Goal: Task Accomplishment & Management: Manage account settings

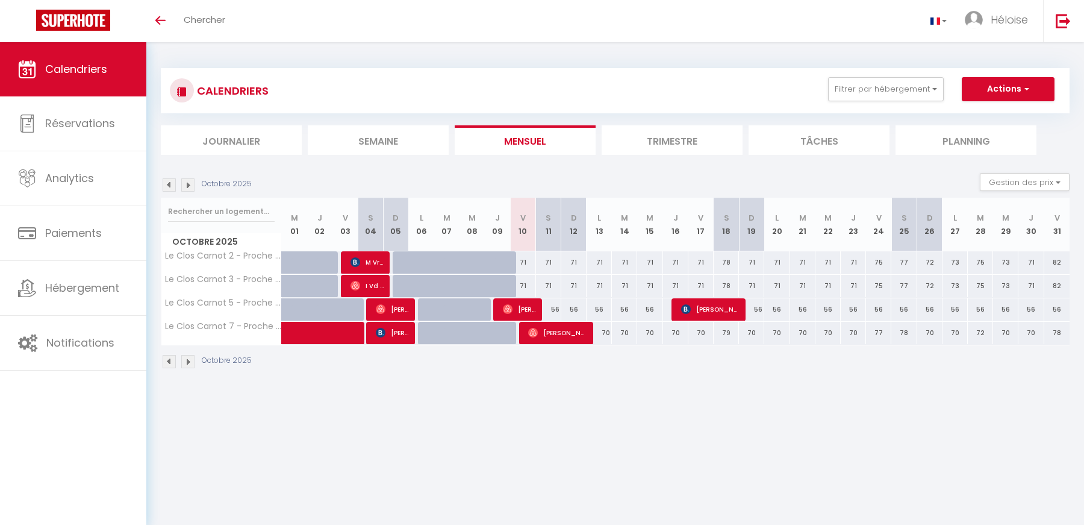
click at [187, 361] on img at bounding box center [187, 361] width 13 height 13
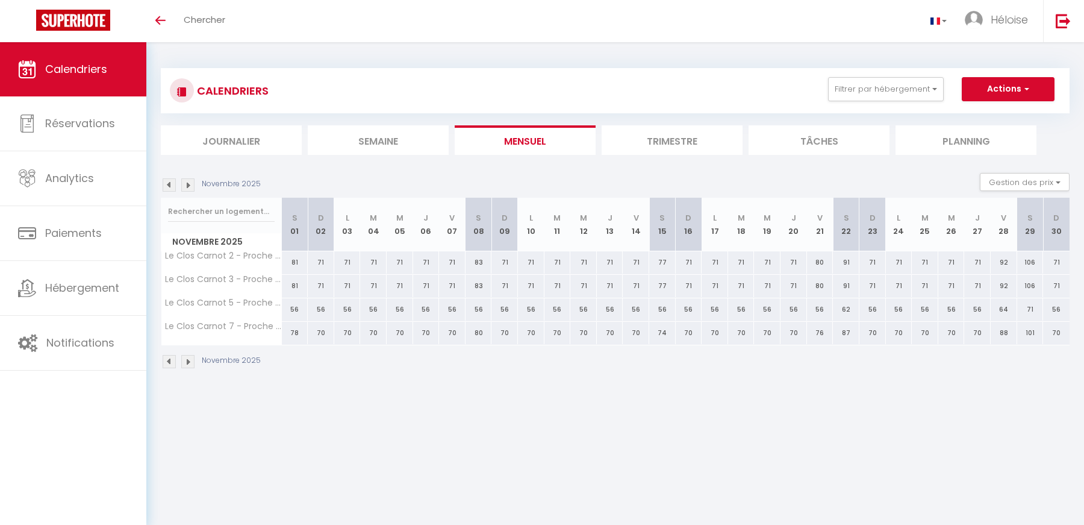
click at [169, 363] on img at bounding box center [169, 361] width 13 height 13
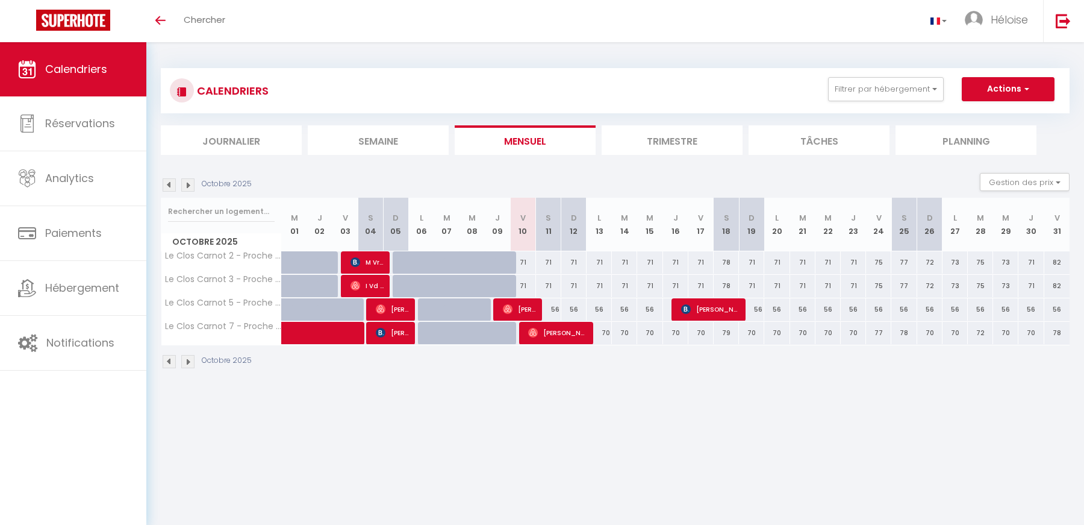
click at [169, 361] on img at bounding box center [169, 361] width 13 height 13
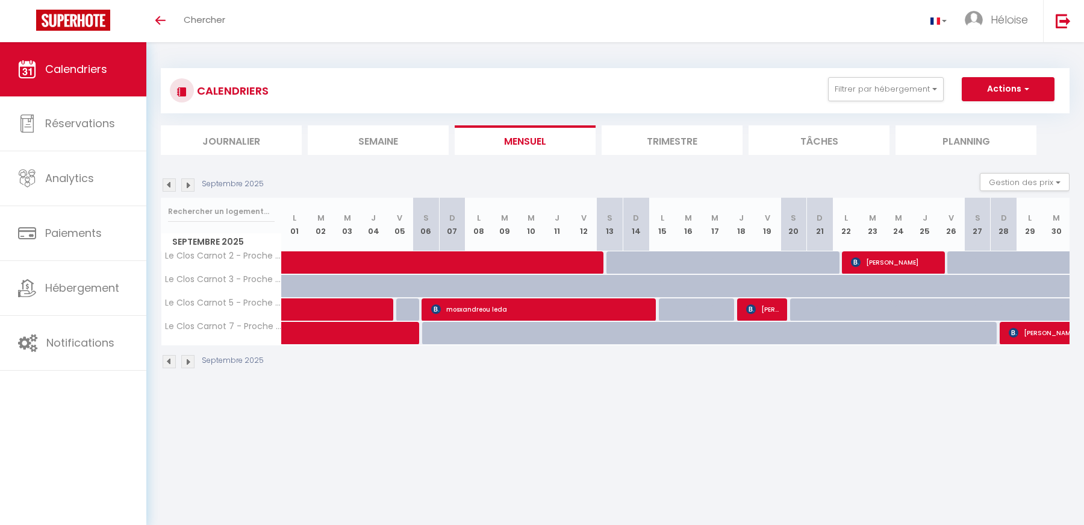
click at [169, 361] on img at bounding box center [169, 361] width 13 height 13
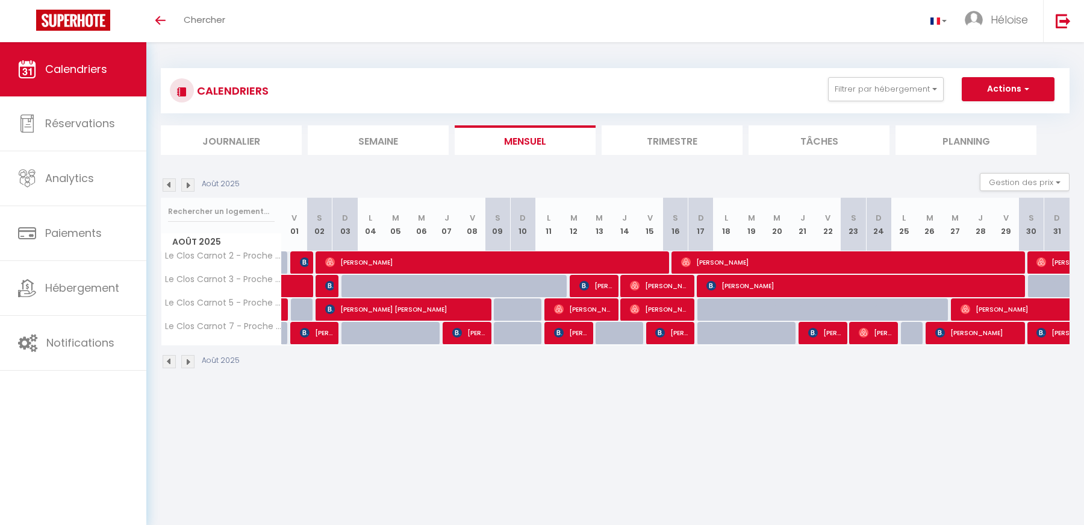
click at [169, 361] on img at bounding box center [169, 361] width 13 height 13
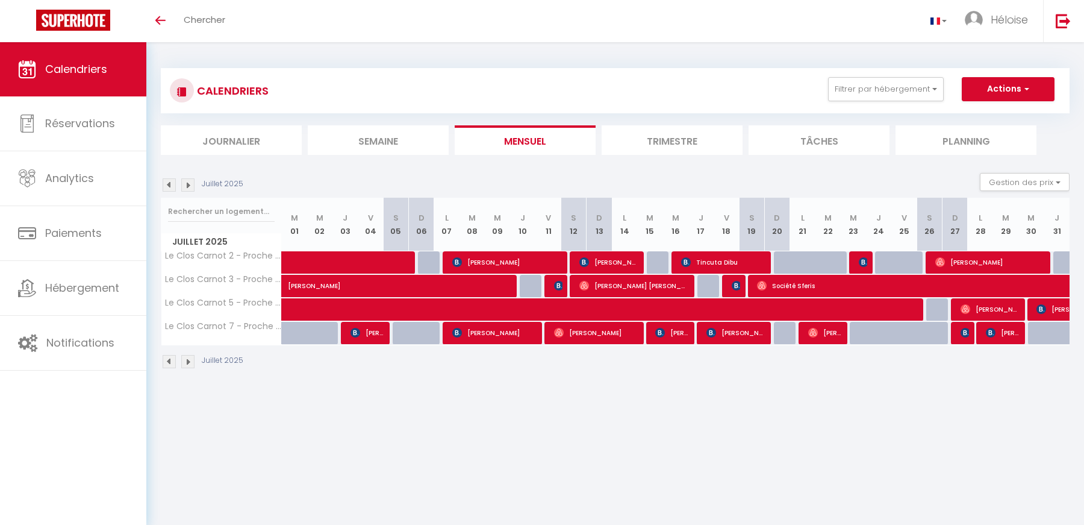
click at [191, 361] on img at bounding box center [187, 361] width 13 height 13
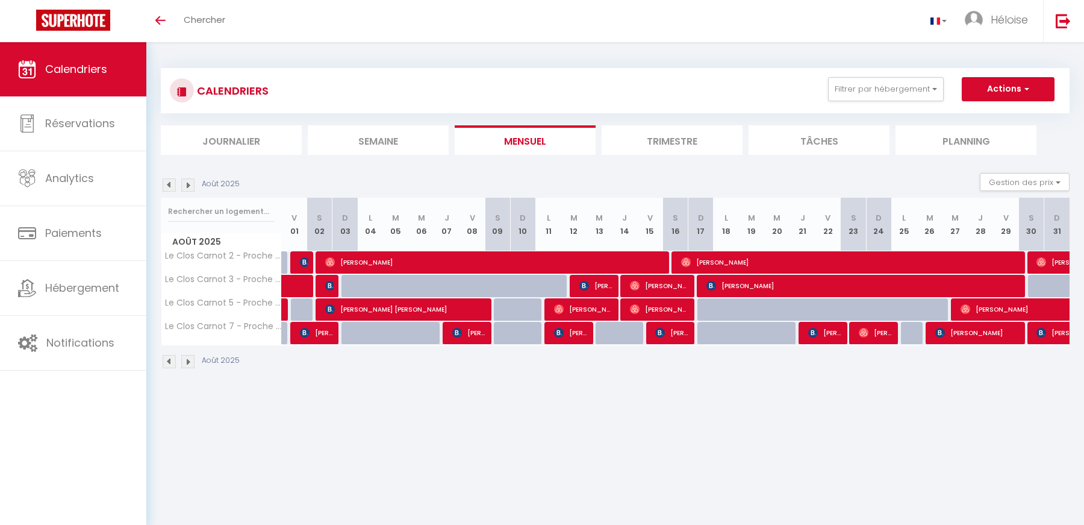
click at [191, 361] on img at bounding box center [187, 361] width 13 height 13
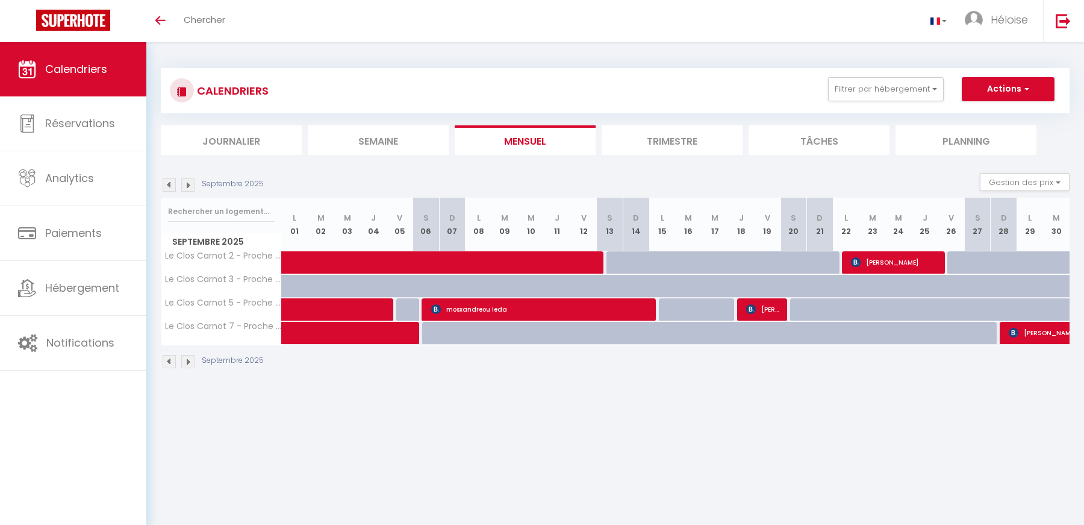
click at [191, 361] on img at bounding box center [187, 361] width 13 height 13
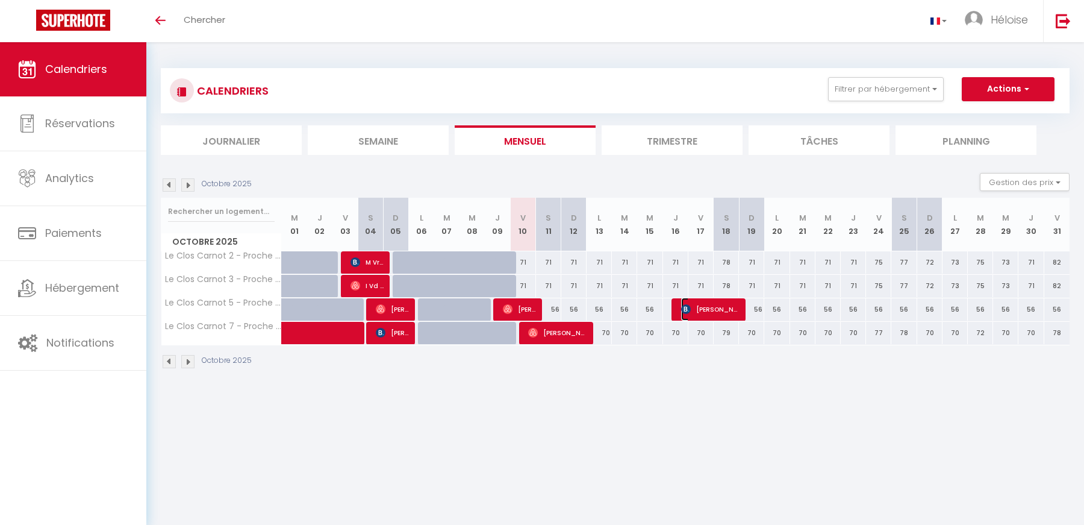
click at [716, 308] on span "[PERSON_NAME]" at bounding box center [710, 309] width 59 height 23
select select "OK"
select select "KO"
select select "0"
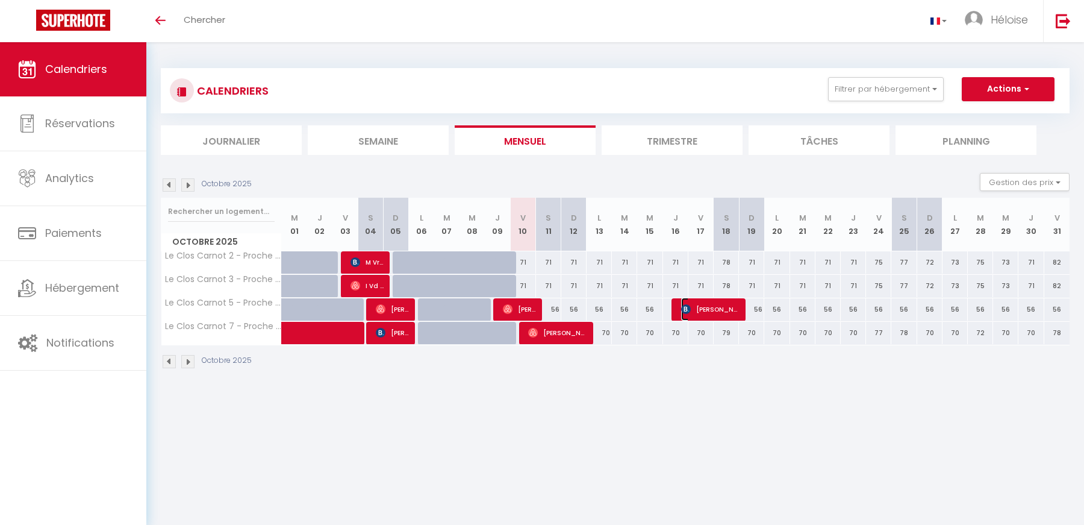
select select "1"
select select
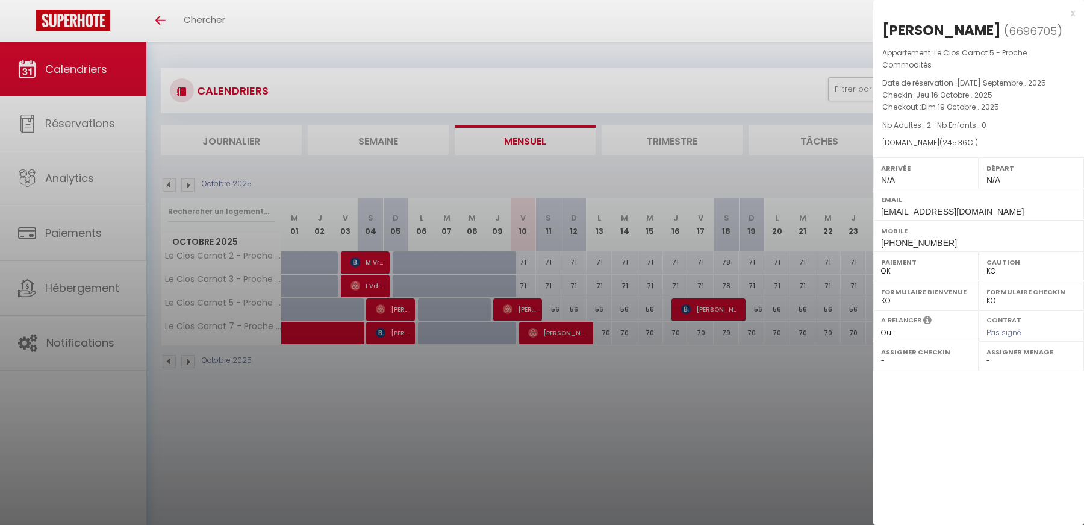
click at [716, 308] on div at bounding box center [542, 262] width 1084 height 525
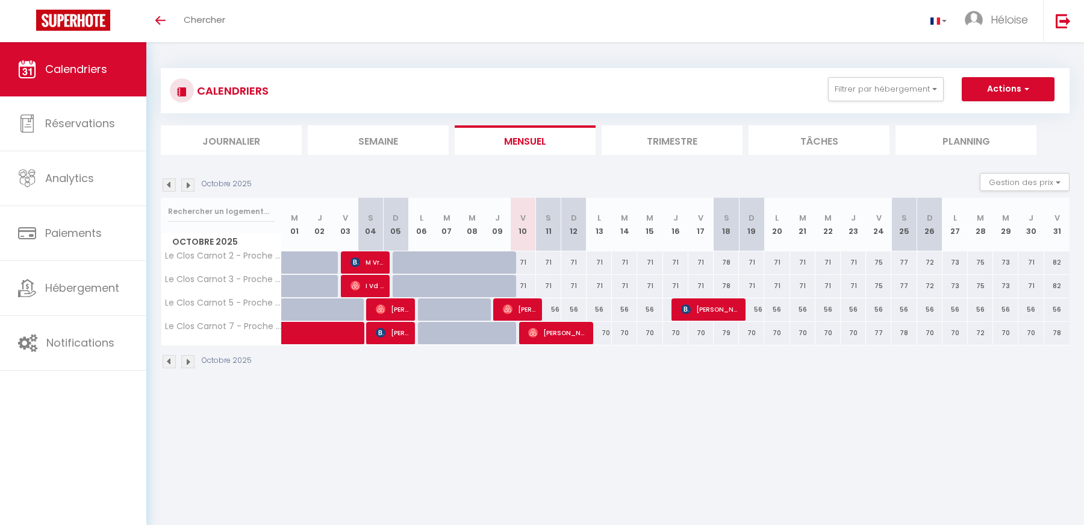
click at [169, 355] on img at bounding box center [169, 361] width 13 height 13
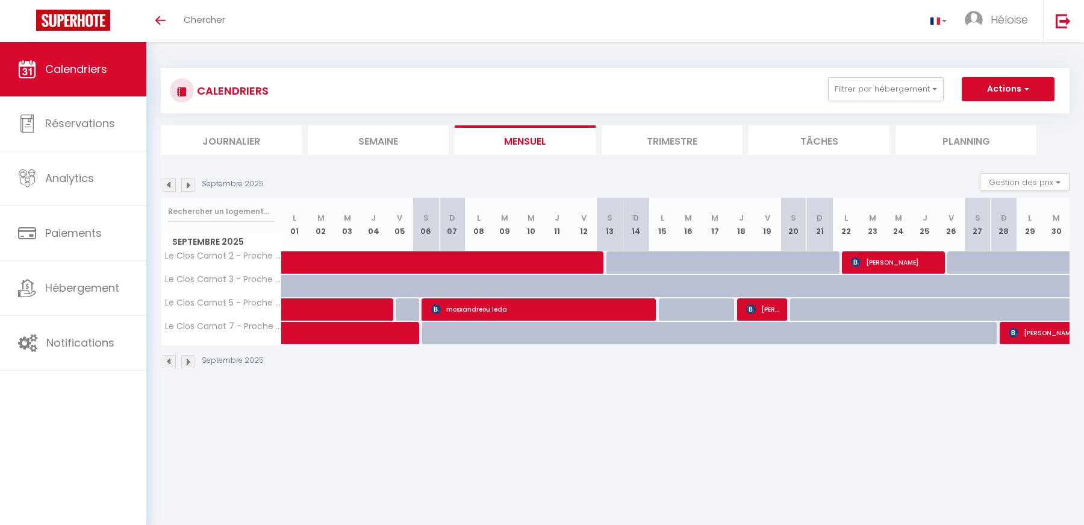
click at [169, 355] on img at bounding box center [169, 361] width 13 height 13
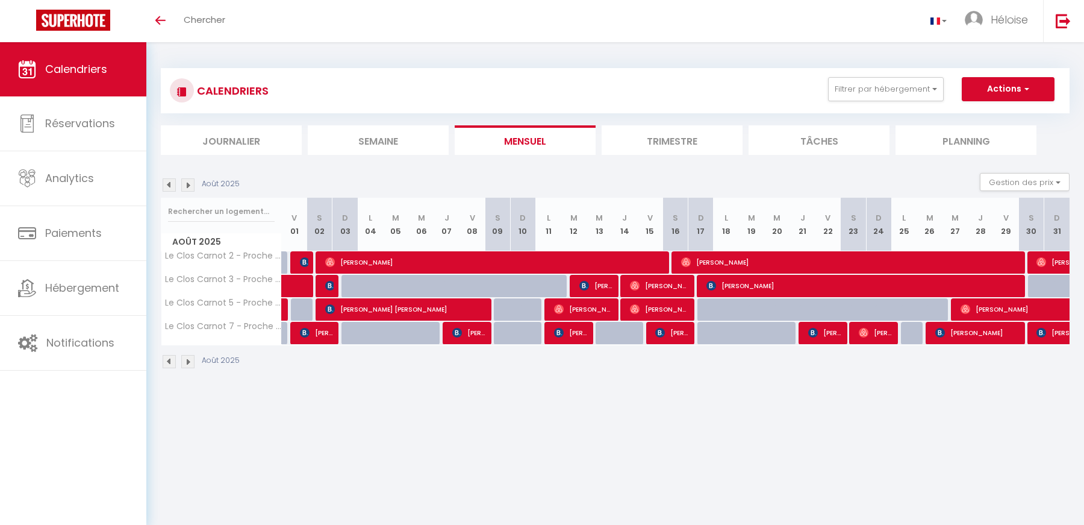
click at [169, 355] on img at bounding box center [169, 361] width 13 height 13
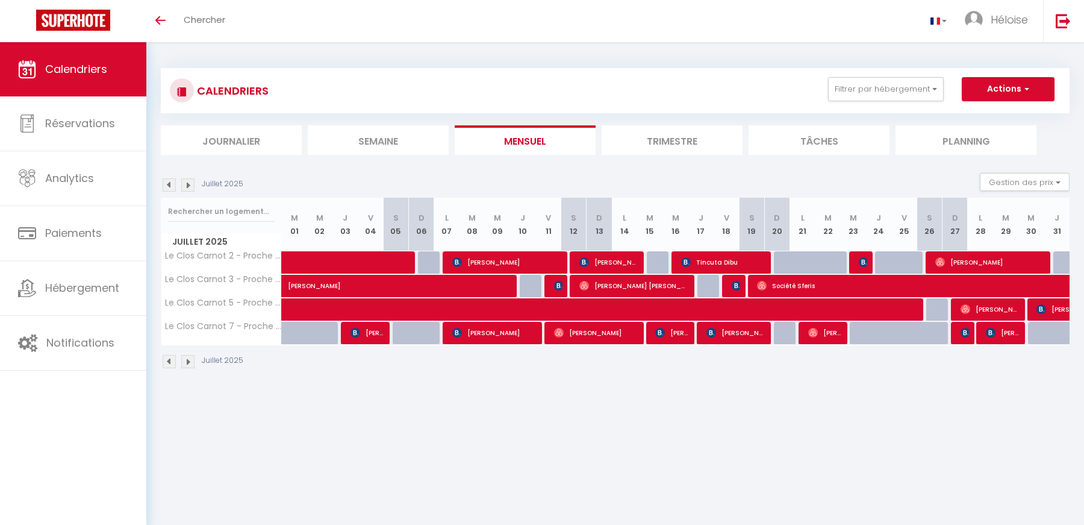
click at [169, 355] on img at bounding box center [169, 361] width 13 height 13
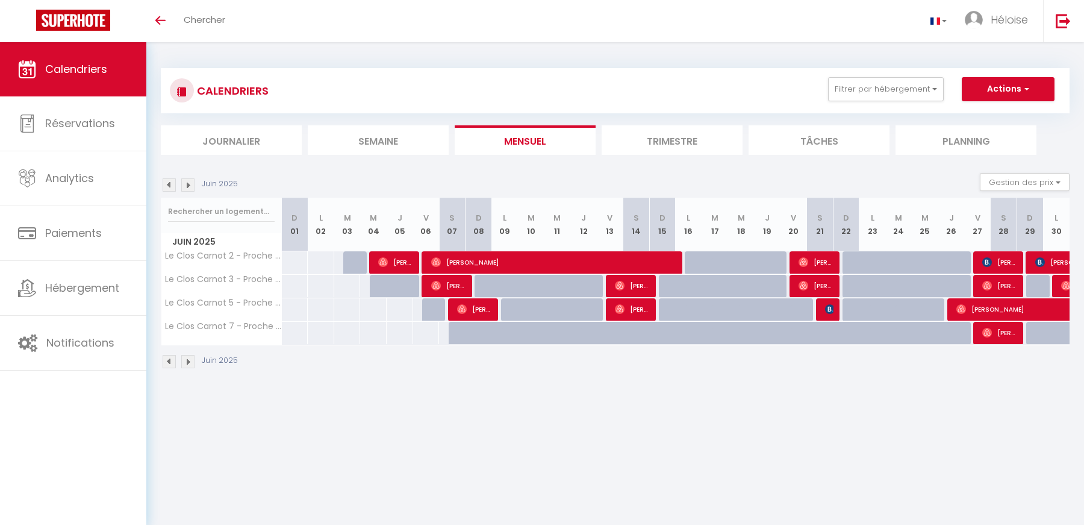
click at [169, 355] on img at bounding box center [169, 361] width 13 height 13
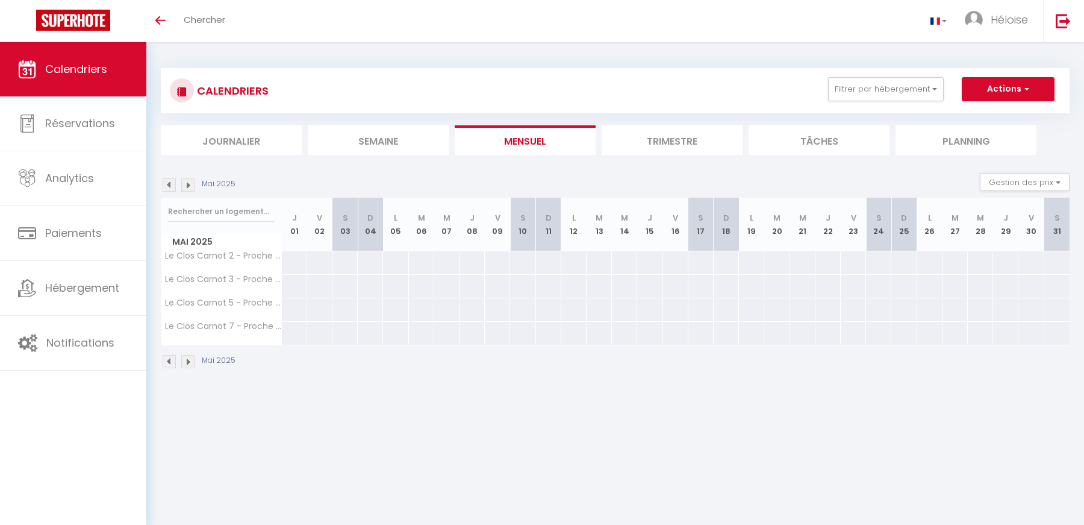
click at [189, 360] on img at bounding box center [187, 361] width 13 height 13
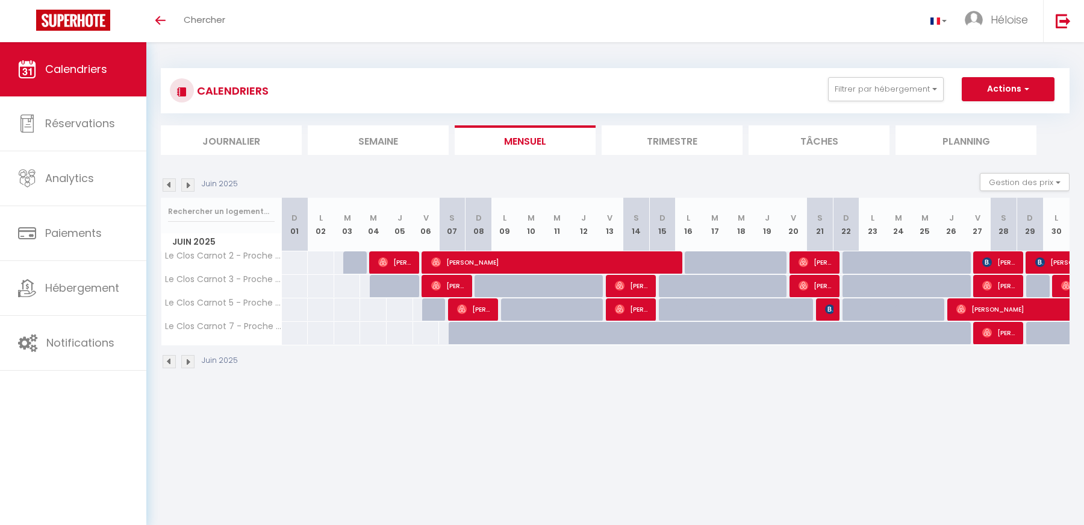
click at [189, 360] on img at bounding box center [187, 361] width 13 height 13
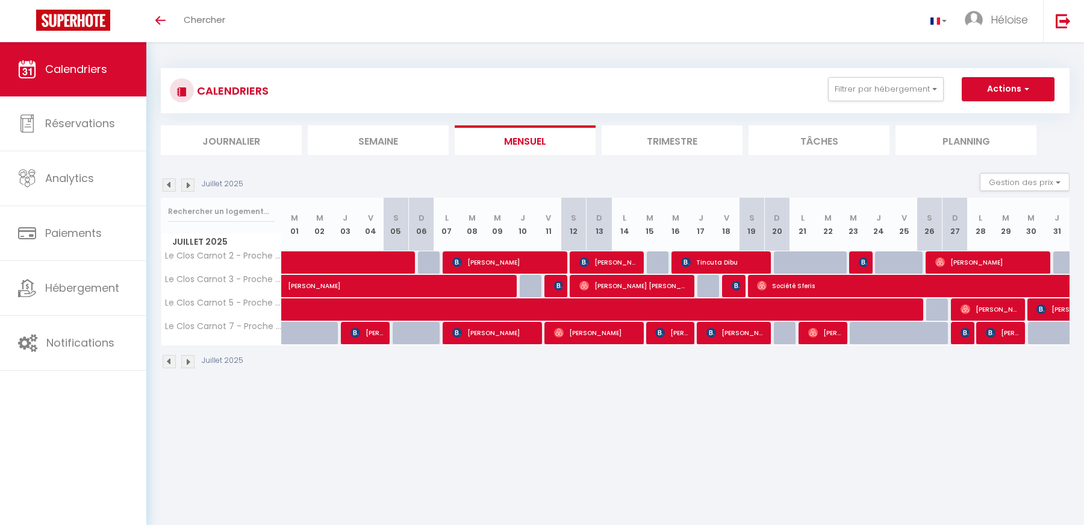
click at [189, 360] on img at bounding box center [187, 361] width 13 height 13
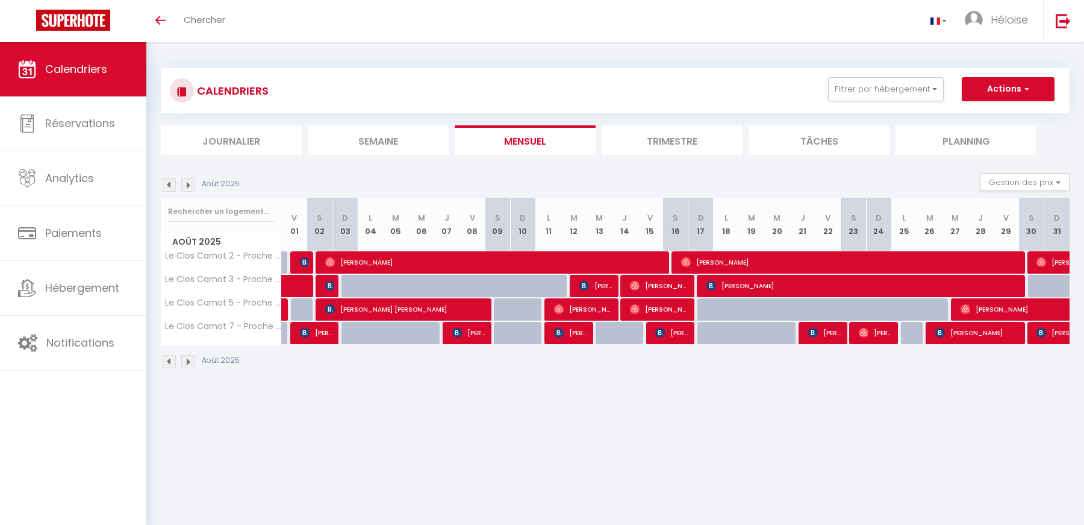
click at [189, 360] on img at bounding box center [187, 361] width 13 height 13
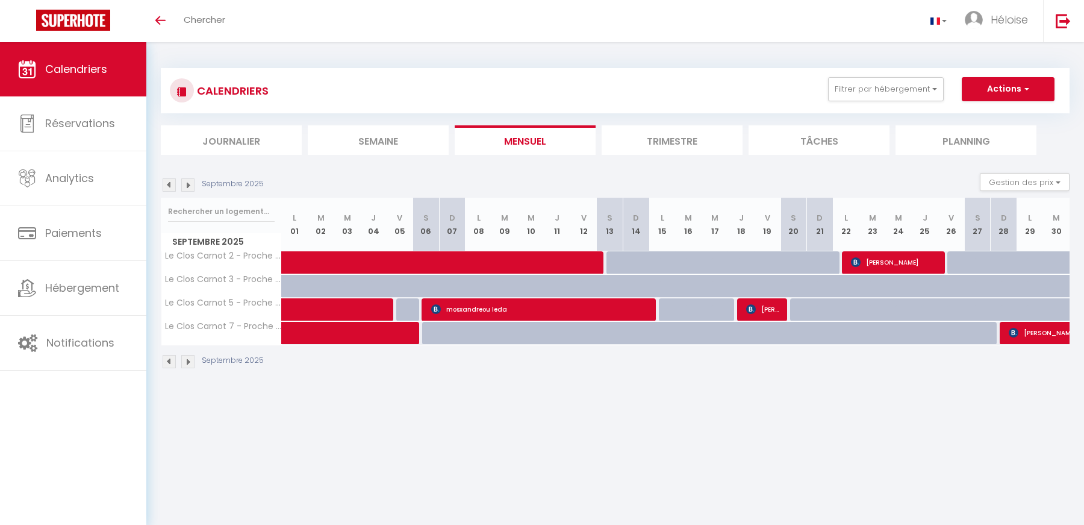
click at [189, 360] on img at bounding box center [187, 361] width 13 height 13
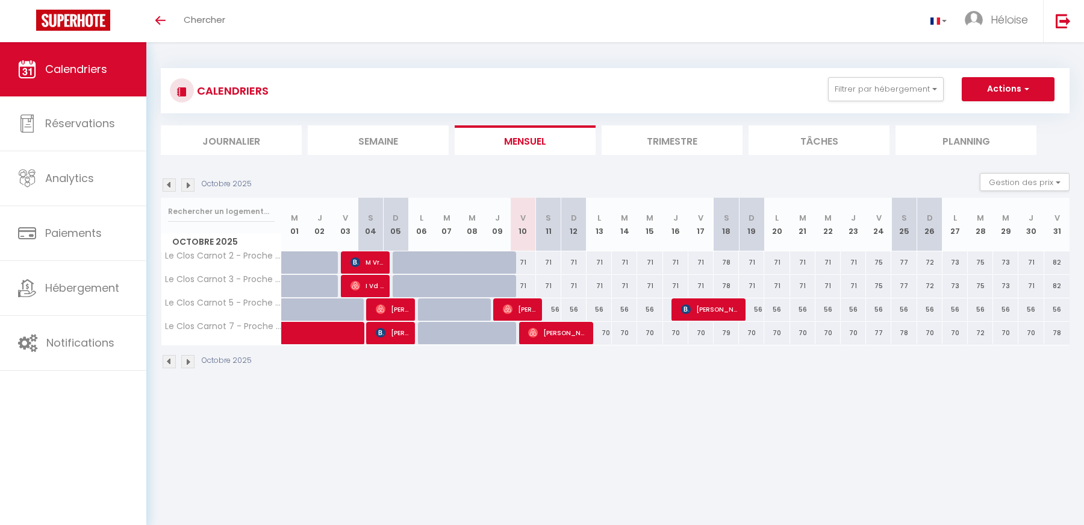
click at [883, 75] on div "CALENDRIERS Filtrer par hébergement [PERSON_NAME] Conciergerie La Belle Du Thil…" at bounding box center [615, 90] width 909 height 45
click at [880, 86] on button "Filtrer par hébergement" at bounding box center [886, 89] width 116 height 24
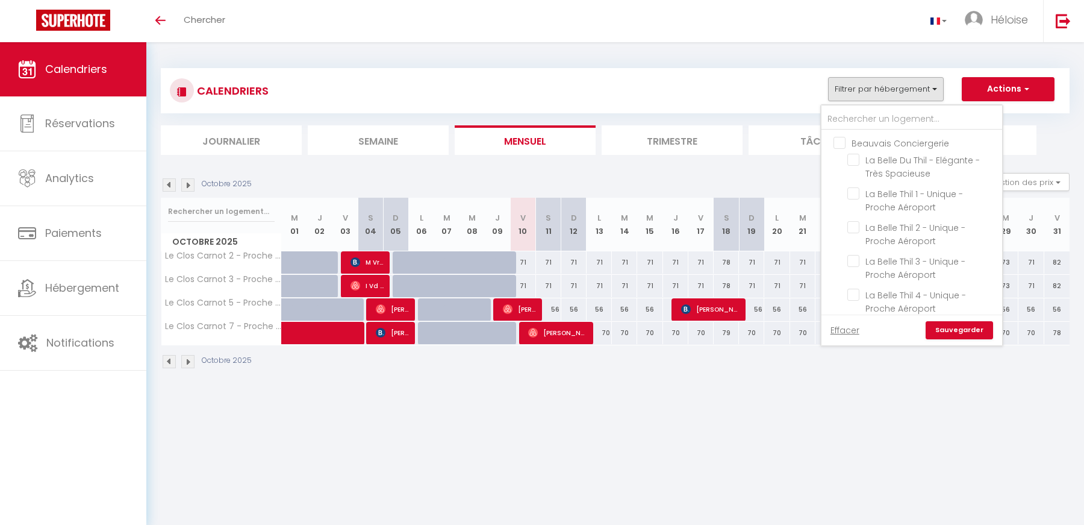
click at [845, 139] on input "Beauvais Conciergerie" at bounding box center [924, 142] width 181 height 12
checkbox input "true"
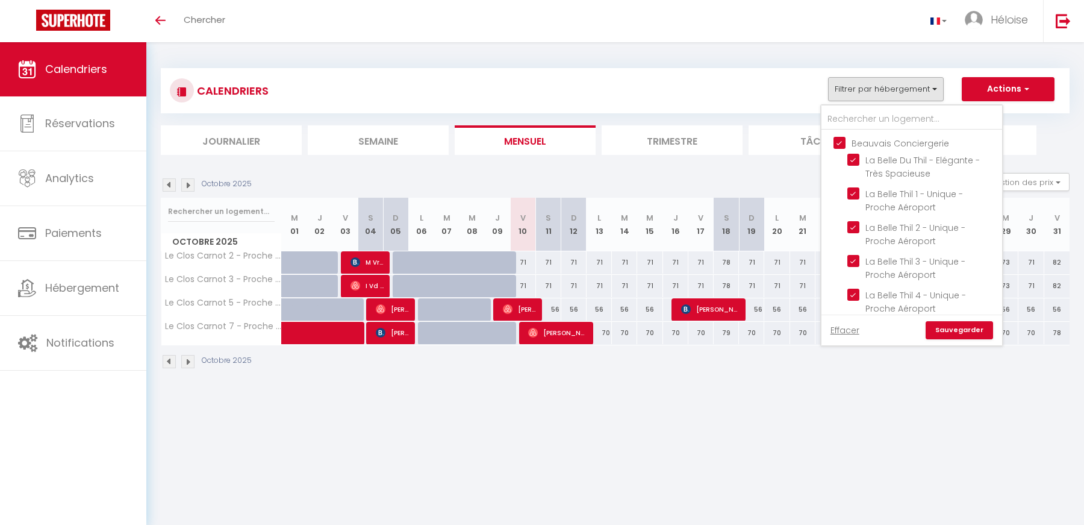
checkbox input "true"
click at [957, 331] on link "Sauvegarder" at bounding box center [959, 330] width 67 height 18
